Goal: Task Accomplishment & Management: Manage account settings

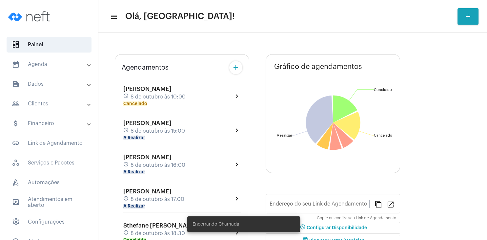
type input "[URL][DOMAIN_NAME][PERSON_NAME]"
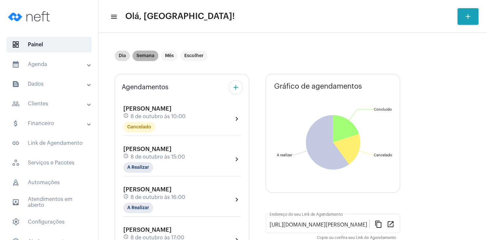
click at [149, 52] on mat-chip "Semana" at bounding box center [145, 55] width 26 height 10
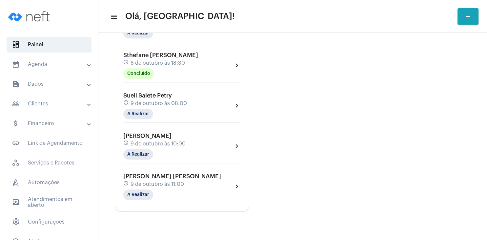
scroll to position [692, 0]
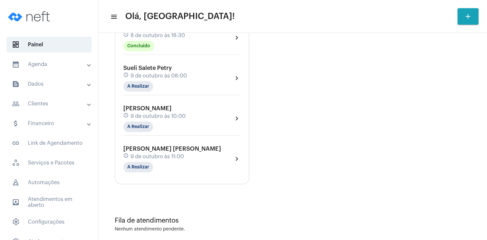
click at [148, 145] on span "[PERSON_NAME] [PERSON_NAME]" at bounding box center [172, 148] width 98 height 6
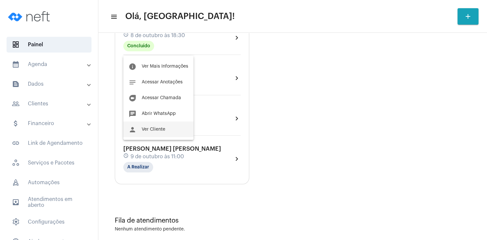
click at [153, 130] on span "Ver Cliente" at bounding box center [154, 129] width 24 height 5
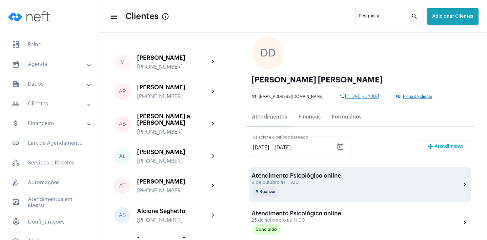
scroll to position [63, 0]
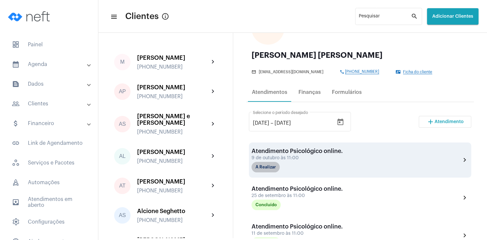
click at [270, 166] on mat-chip "A Realizar" at bounding box center [265, 167] width 28 height 10
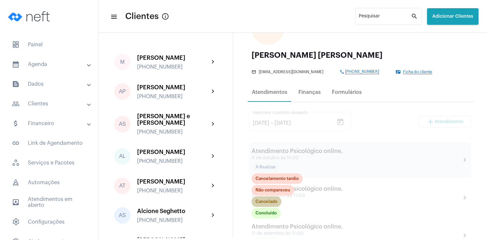
click at [267, 201] on mat-chip "Cancelado" at bounding box center [266, 201] width 30 height 10
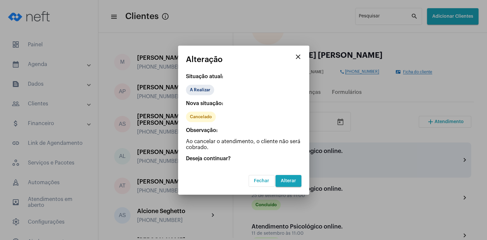
click at [294, 182] on span "Alterar" at bounding box center [288, 180] width 15 height 5
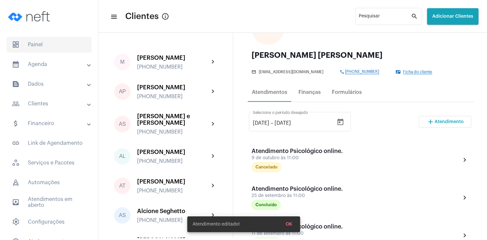
click at [39, 45] on span "dashboard Painel" at bounding box center [49, 45] width 85 height 16
